Goal: Navigation & Orientation: Go to known website

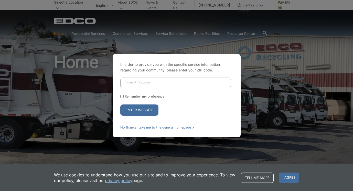
drag, startPoint x: 147, startPoint y: 111, endPoint x: 147, endPoint y: 104, distance: 7.7
click at [147, 111] on button "Enter Website" at bounding box center [139, 110] width 38 height 11
click at [142, 79] on input "Enter ZIP Code" at bounding box center [175, 83] width 111 height 11
type input "92109"
click at [120, 105] on button "Enter Website" at bounding box center [139, 110] width 38 height 11
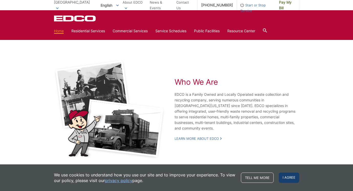
click at [289, 180] on span "I agree" at bounding box center [289, 178] width 20 height 10
